Goal: Find specific page/section: Find specific page/section

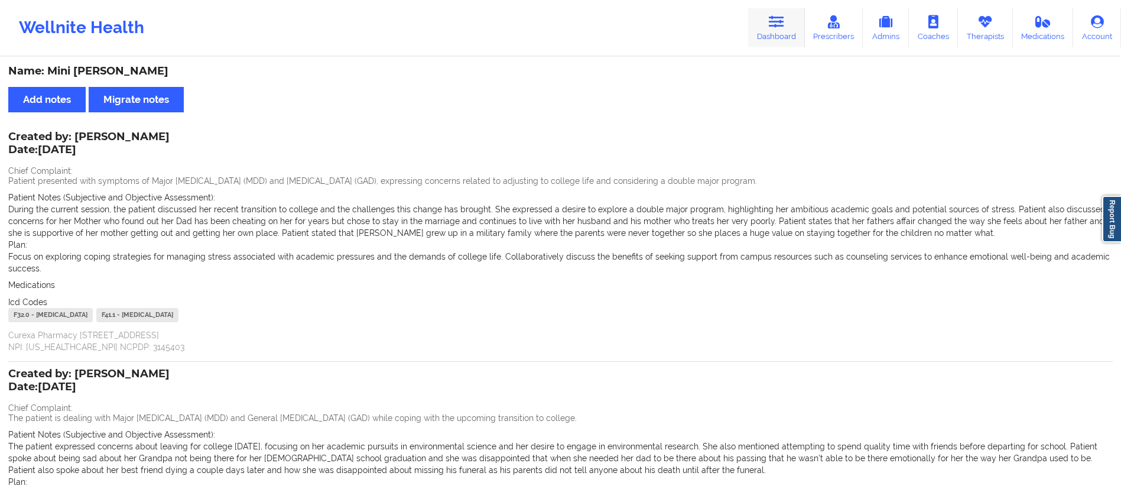
click at [784, 40] on link "Dashboard" at bounding box center [776, 27] width 57 height 39
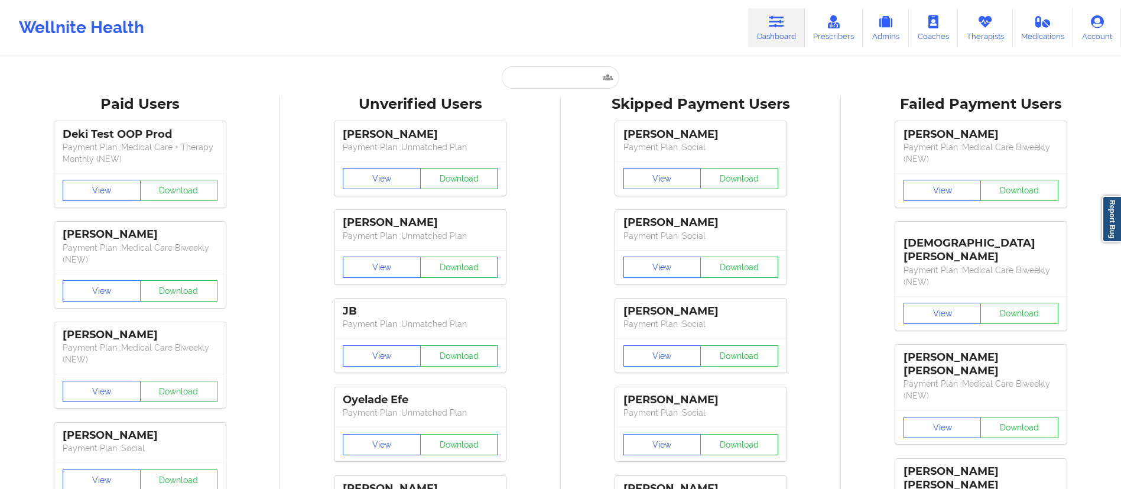
click at [558, 71] on input "text" at bounding box center [560, 77] width 117 height 22
paste input "[EMAIL_ADDRESS][DOMAIN_NAME]"
type input "[EMAIL_ADDRESS][DOMAIN_NAME]"
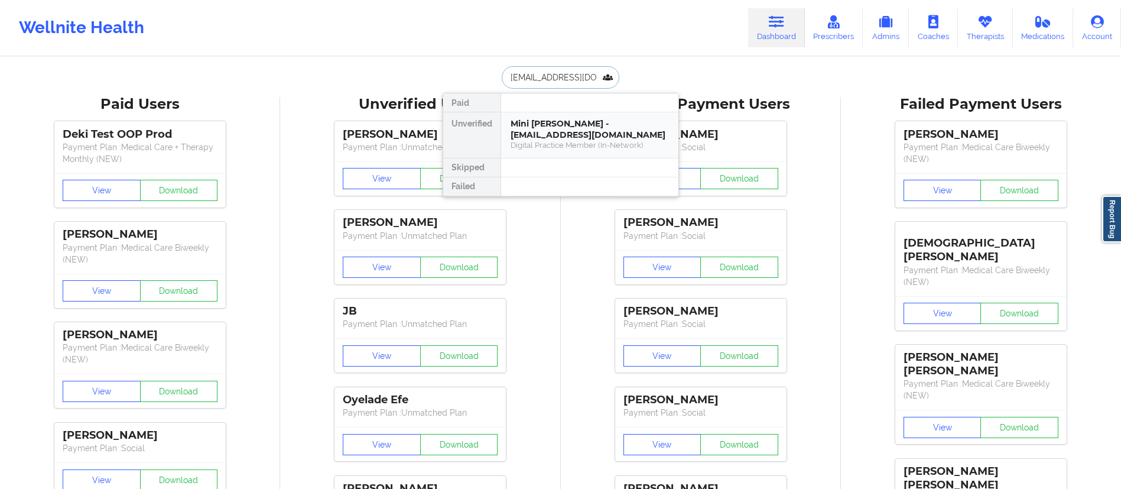
click at [549, 135] on div "Mini [PERSON_NAME] - [EMAIL_ADDRESS][DOMAIN_NAME]" at bounding box center [590, 129] width 158 height 22
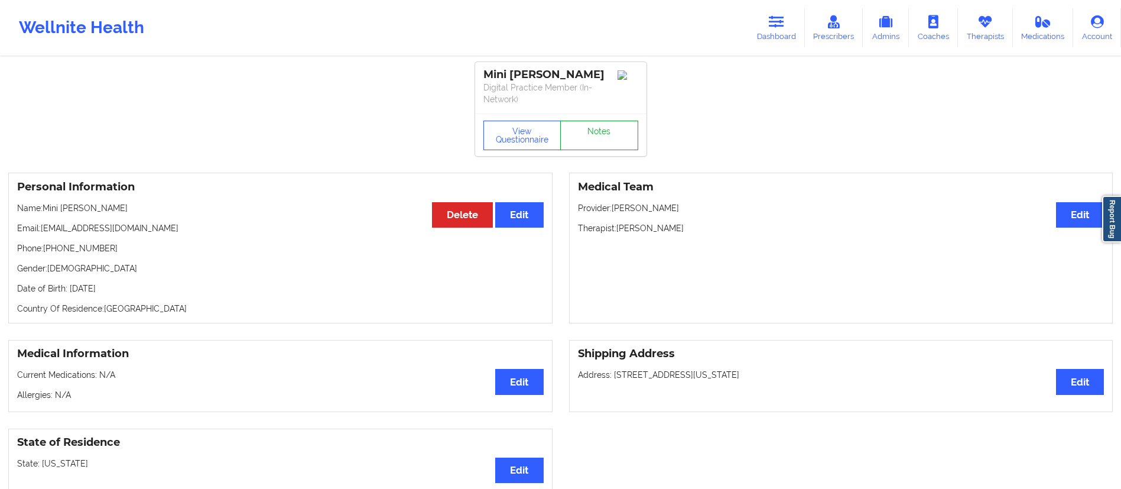
click at [605, 141] on link "Notes" at bounding box center [599, 136] width 78 height 30
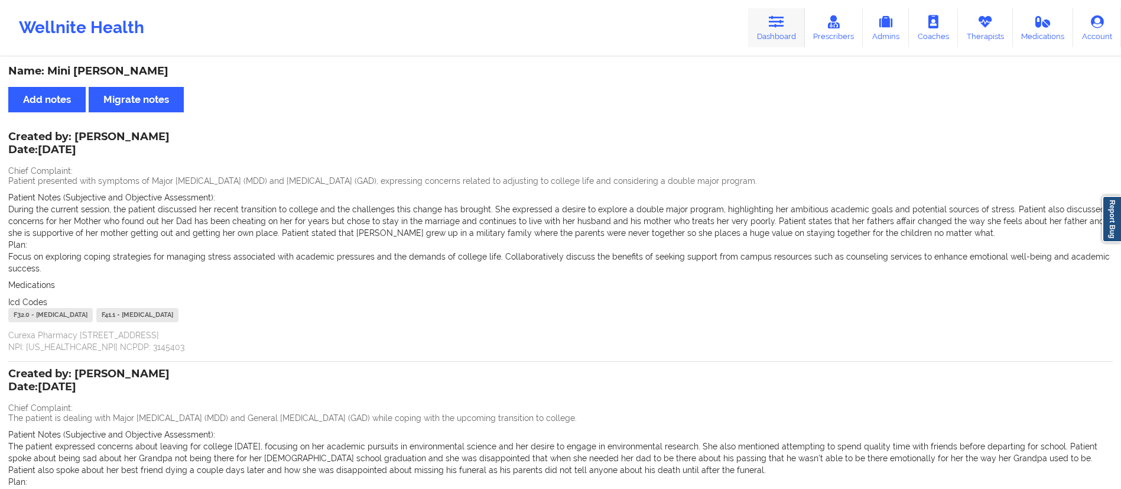
click at [777, 34] on link "Dashboard" at bounding box center [776, 27] width 57 height 39
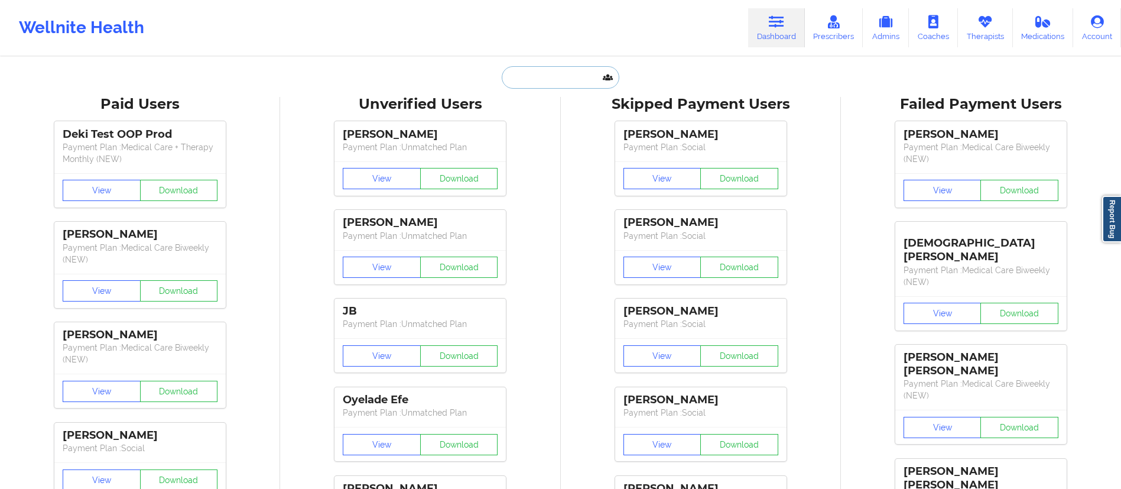
click at [525, 80] on input "text" at bounding box center [560, 77] width 117 height 22
paste input "[EMAIL_ADDRESS][DOMAIN_NAME]"
type input "[EMAIL_ADDRESS][DOMAIN_NAME]"
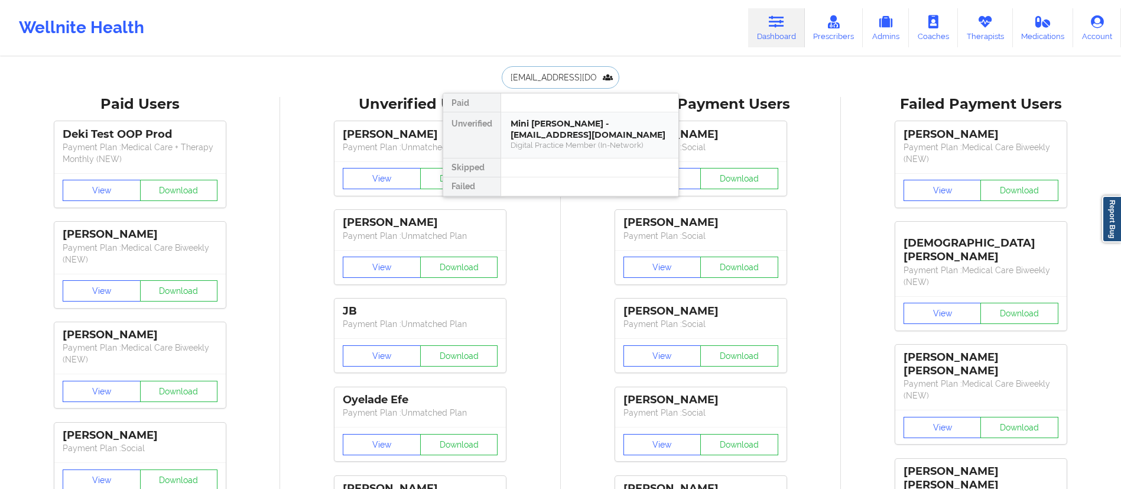
click at [571, 134] on div "Mini [PERSON_NAME] - [EMAIL_ADDRESS][DOMAIN_NAME]" at bounding box center [590, 129] width 158 height 22
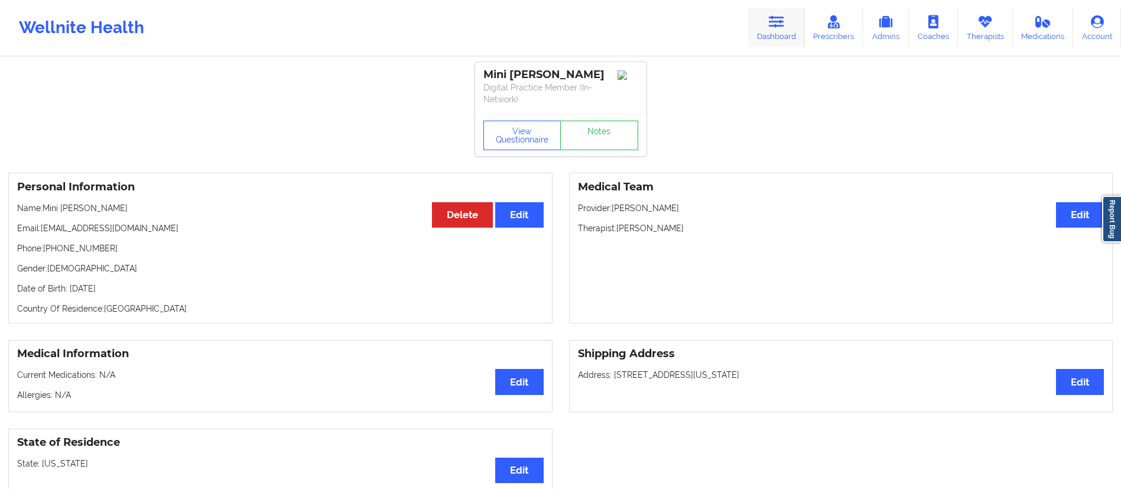
click at [781, 30] on link "Dashboard" at bounding box center [776, 27] width 57 height 39
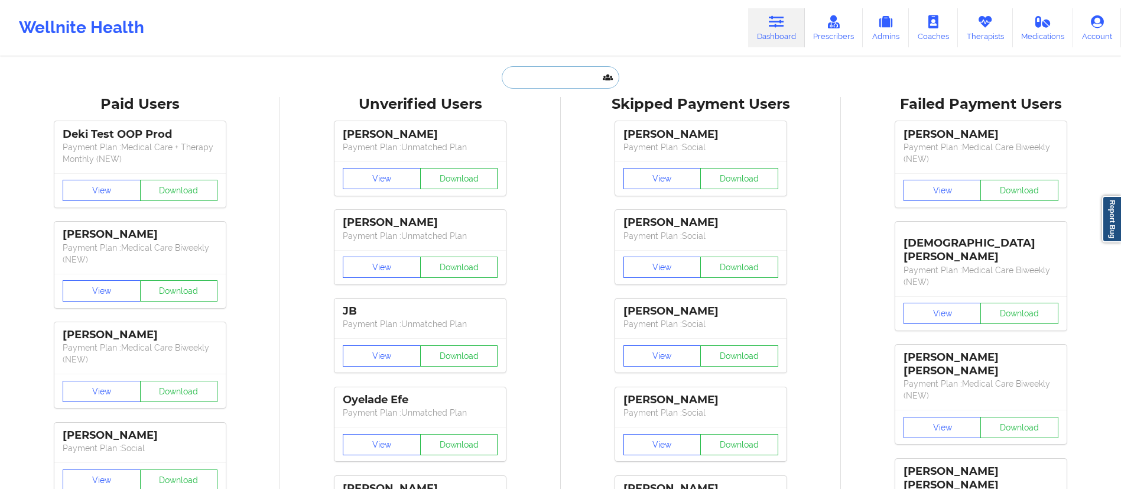
click at [551, 70] on input "text" at bounding box center [560, 77] width 117 height 22
paste input "[EMAIL_ADDRESS][DOMAIN_NAME]"
type input "[EMAIL_ADDRESS][DOMAIN_NAME]"
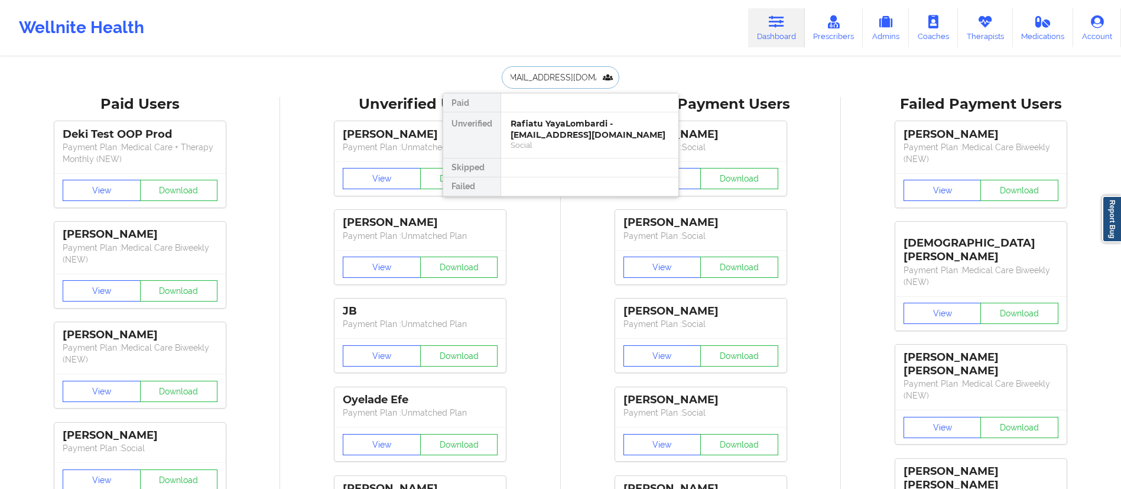
click at [600, 136] on div "Rafiatu YayaLombardi - [EMAIL_ADDRESS][DOMAIN_NAME]" at bounding box center [590, 129] width 158 height 22
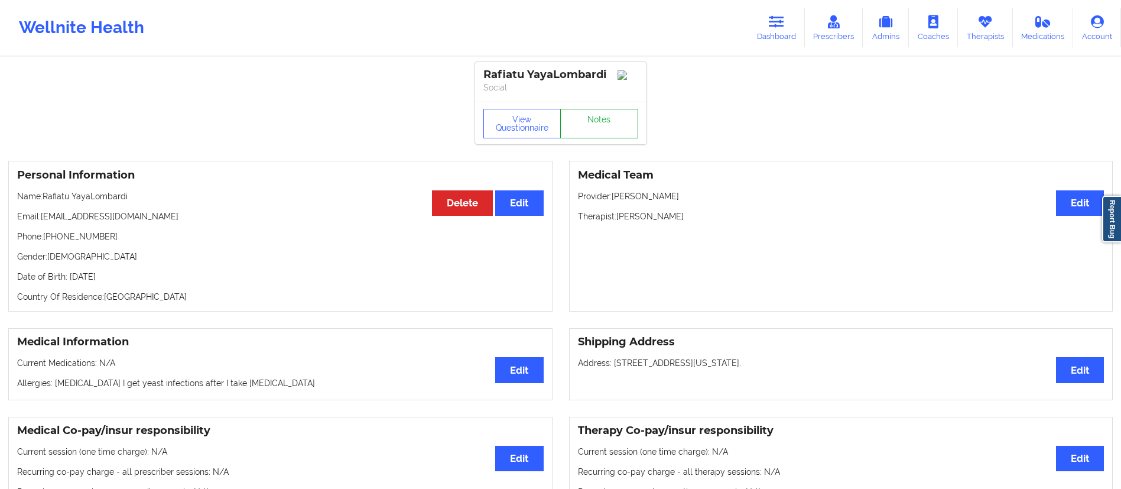
click at [589, 113] on link "Notes" at bounding box center [599, 124] width 78 height 30
